Goal: Navigation & Orientation: Go to known website

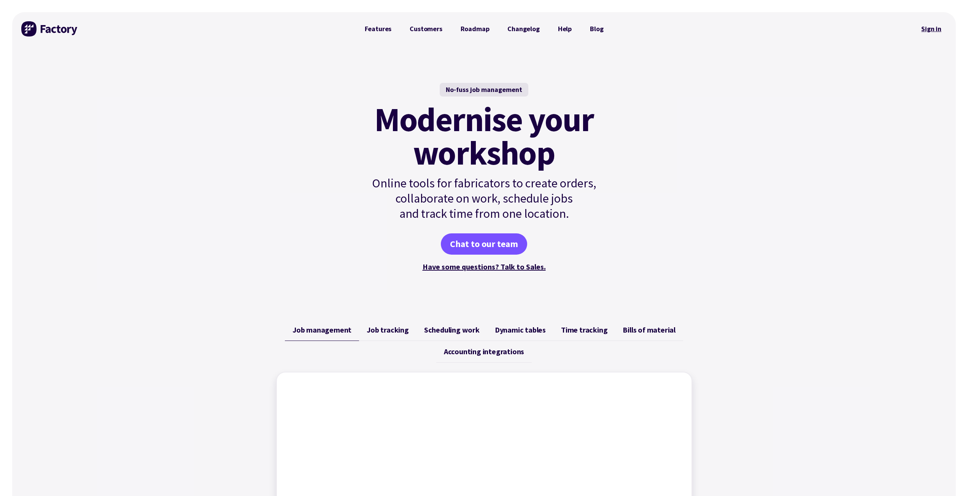
click at [925, 31] on link "Sign in" at bounding box center [931, 28] width 31 height 17
click at [933, 29] on link "Sign in" at bounding box center [931, 28] width 31 height 17
